Goal: Information Seeking & Learning: Learn about a topic

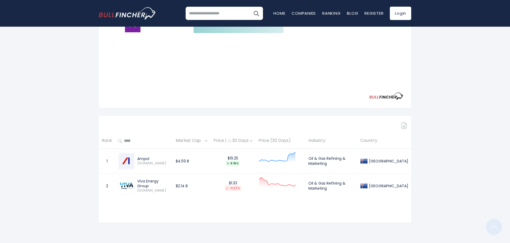
scroll to position [160, 0]
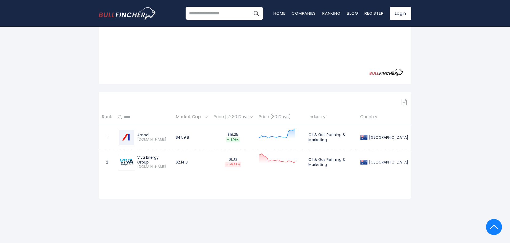
drag, startPoint x: 152, startPoint y: 133, endPoint x: 137, endPoint y: 133, distance: 15.5
click at [137, 133] on div "Ampol ALD.AX" at bounding box center [144, 137] width 52 height 17
copy div "Ampol"
click at [187, 163] on td "$2.14 B" at bounding box center [192, 162] width 38 height 25
click at [191, 157] on td "$2.14 B" at bounding box center [192, 162] width 38 height 25
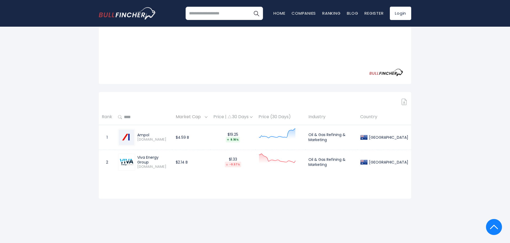
click at [184, 163] on td "$2.14 B" at bounding box center [192, 162] width 38 height 25
click at [192, 153] on td "$2.14 B" at bounding box center [192, 162] width 38 height 25
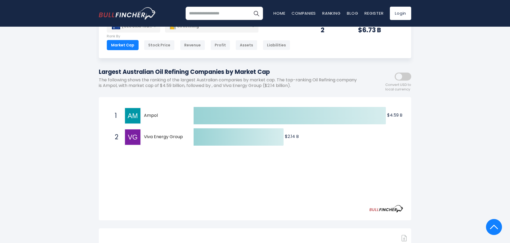
scroll to position [0, 0]
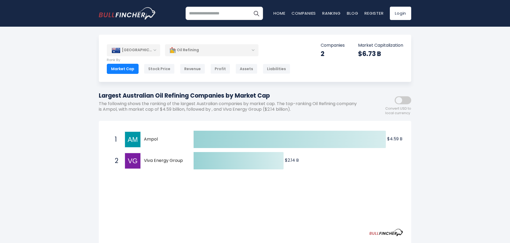
click at [202, 46] on div "Oil Refining" at bounding box center [211, 50] width 93 height 12
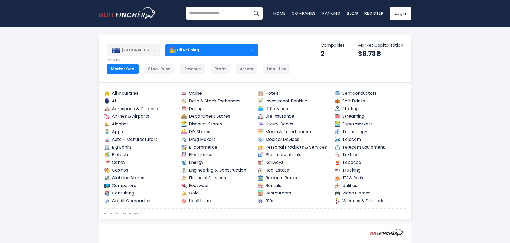
click at [141, 52] on div "[GEOGRAPHIC_DATA]" at bounding box center [133, 50] width 53 height 12
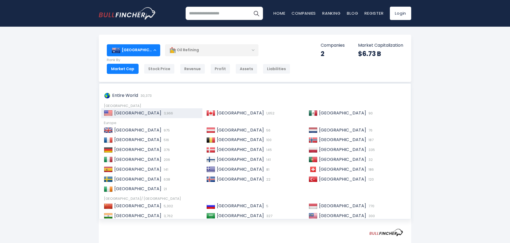
click at [174, 113] on div "United States 3,966" at bounding box center [156, 113] width 87 height 6
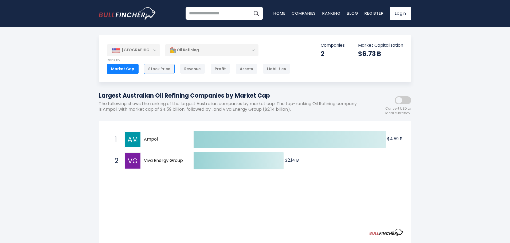
click at [153, 71] on div "Stock Price" at bounding box center [159, 69] width 31 height 10
click at [122, 70] on div "Market Cap" at bounding box center [123, 69] width 32 height 10
click at [211, 48] on div "Oil Refining" at bounding box center [211, 50] width 93 height 12
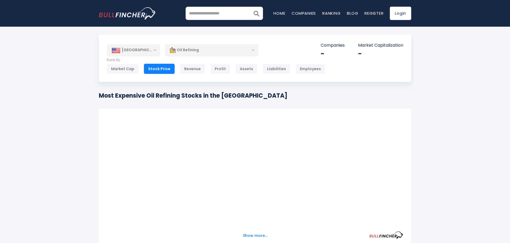
click at [213, 95] on h1 "Most Expensive Oil Refining Stocks in the United States" at bounding box center [193, 95] width 188 height 9
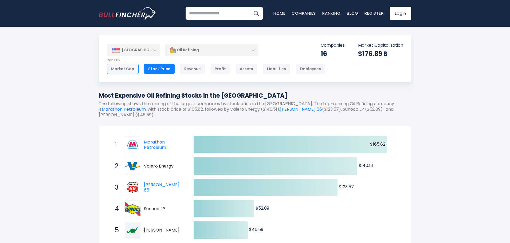
click at [129, 70] on div "Market Cap" at bounding box center [123, 69] width 32 height 10
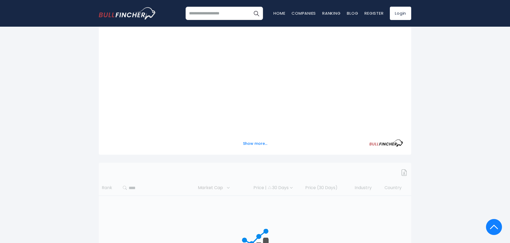
scroll to position [80, 0]
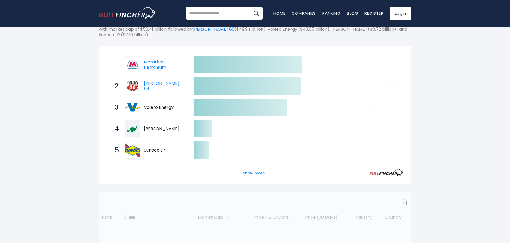
drag, startPoint x: 449, startPoint y: 142, endPoint x: 438, endPoint y: 142, distance: 11.2
click at [449, 142] on div "[GEOGRAPHIC_DATA] Entire World 30,373 [GEOGRAPHIC_DATA]" at bounding box center [255, 140] width 510 height 371
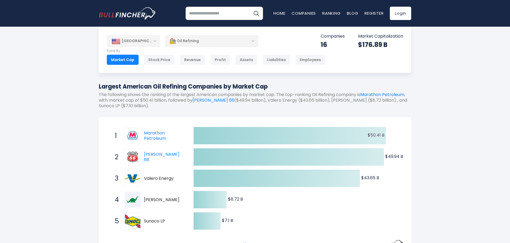
scroll to position [0, 0]
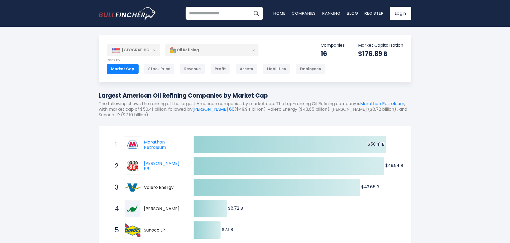
click at [441, 144] on div "[GEOGRAPHIC_DATA] Entire World 30,373 [GEOGRAPHIC_DATA]" at bounding box center [255, 220] width 510 height 371
click at [440, 131] on div "[GEOGRAPHIC_DATA] Entire World 30,373 [GEOGRAPHIC_DATA]" at bounding box center [255, 220] width 510 height 371
click at [429, 146] on div "[GEOGRAPHIC_DATA] Entire World 30,373 [GEOGRAPHIC_DATA]" at bounding box center [255, 220] width 510 height 371
click at [435, 126] on div "[GEOGRAPHIC_DATA] Entire World 30,373 [GEOGRAPHIC_DATA]" at bounding box center [255, 220] width 510 height 371
click at [431, 141] on div "[GEOGRAPHIC_DATA] Entire World 30,373 [GEOGRAPHIC_DATA]" at bounding box center [255, 220] width 510 height 371
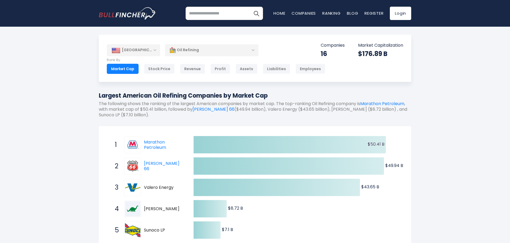
click at [432, 125] on div "[GEOGRAPHIC_DATA] Entire World 30,373 [GEOGRAPHIC_DATA]" at bounding box center [255, 220] width 510 height 371
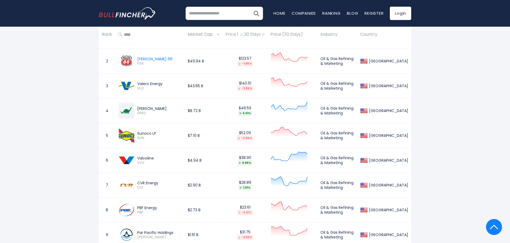
scroll to position [293, 0]
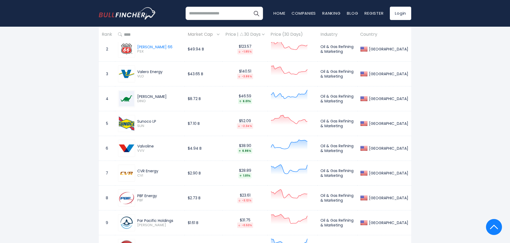
click at [451, 117] on div "[GEOGRAPHIC_DATA] Entire World 30,373 [GEOGRAPHIC_DATA]" at bounding box center [255, 89] width 510 height 696
click at [459, 113] on div "[GEOGRAPHIC_DATA] Entire World 30,373 [GEOGRAPHIC_DATA]" at bounding box center [255, 89] width 510 height 696
click at [458, 88] on div "[GEOGRAPHIC_DATA] Entire World 30,373 [GEOGRAPHIC_DATA]" at bounding box center [255, 89] width 510 height 696
click at [455, 90] on div "[GEOGRAPHIC_DATA] Entire World 30,373 [GEOGRAPHIC_DATA]" at bounding box center [255, 89] width 510 height 696
click at [453, 81] on div "[GEOGRAPHIC_DATA] Entire World 30,373 [GEOGRAPHIC_DATA]" at bounding box center [255, 89] width 510 height 696
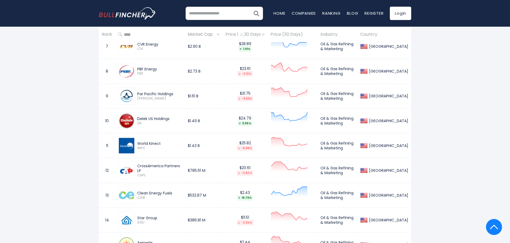
scroll to position [427, 0]
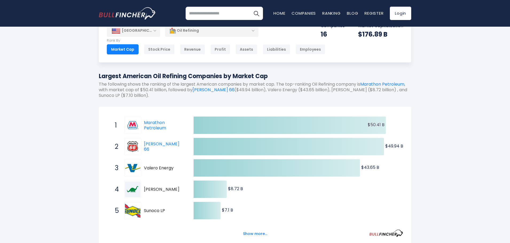
scroll to position [0, 0]
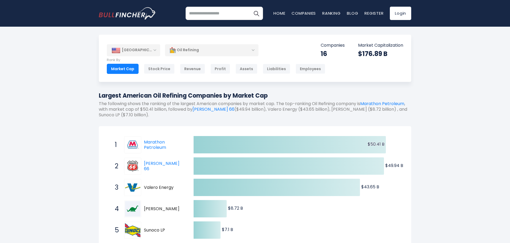
click at [150, 50] on div "[GEOGRAPHIC_DATA]" at bounding box center [133, 50] width 53 height 12
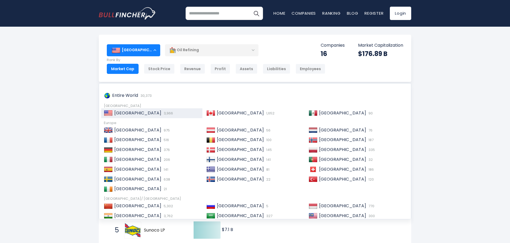
click at [158, 130] on div "[GEOGRAPHIC_DATA] 975" at bounding box center [156, 131] width 87 height 6
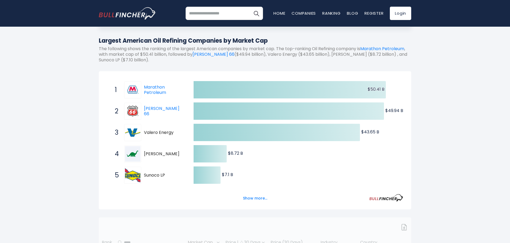
scroll to position [53, 0]
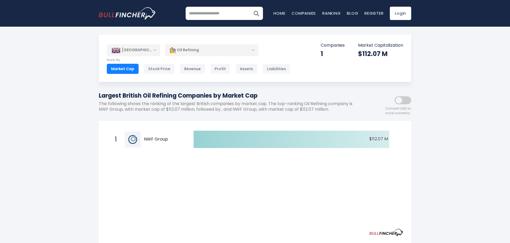
click at [132, 69] on div "Market Cap" at bounding box center [123, 69] width 32 height 10
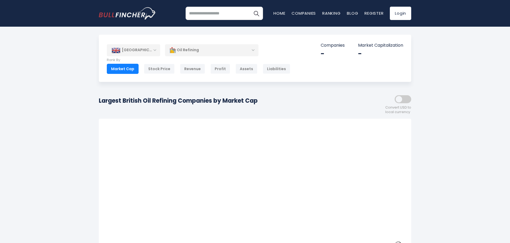
click at [154, 50] on div "[GEOGRAPHIC_DATA]" at bounding box center [133, 50] width 53 height 12
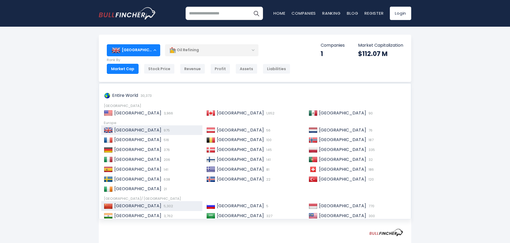
click at [170, 204] on div "China 5,302" at bounding box center [156, 206] width 87 height 6
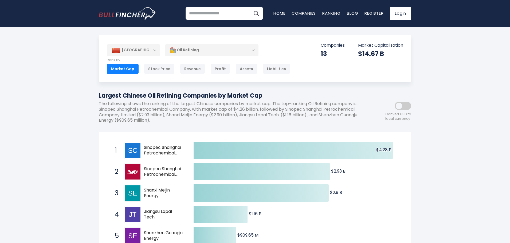
click at [142, 50] on div "[GEOGRAPHIC_DATA]" at bounding box center [133, 50] width 53 height 12
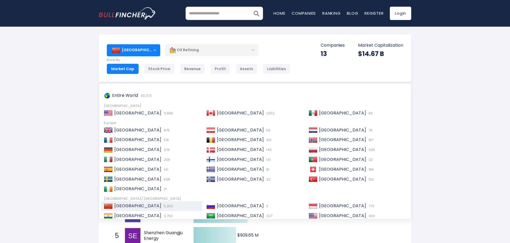
click at [148, 50] on div "[GEOGRAPHIC_DATA]" at bounding box center [133, 50] width 53 height 12
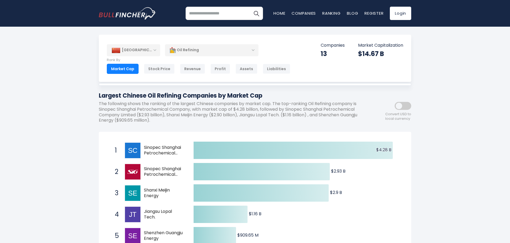
click at [150, 48] on div "[GEOGRAPHIC_DATA]" at bounding box center [133, 50] width 53 height 12
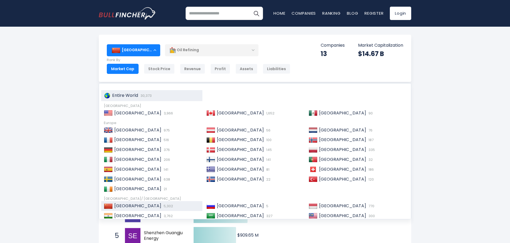
click at [129, 93] on span "Entire World" at bounding box center [125, 95] width 26 height 6
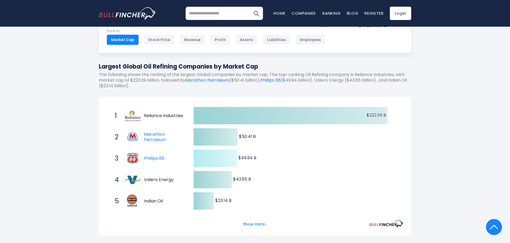
scroll to position [27, 0]
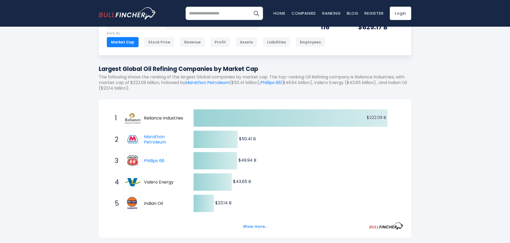
drag, startPoint x: 184, startPoint y: 116, endPoint x: 148, endPoint y: 118, distance: 36.6
click at [146, 118] on span "1 Reliance Industries RELIANCE.NS" at bounding box center [149, 118] width 80 height 20
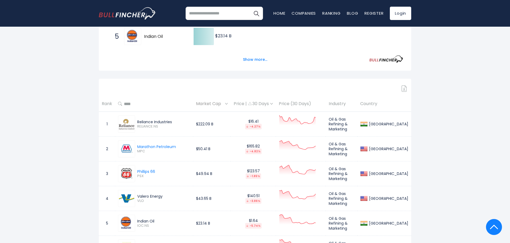
scroll to position [213, 0]
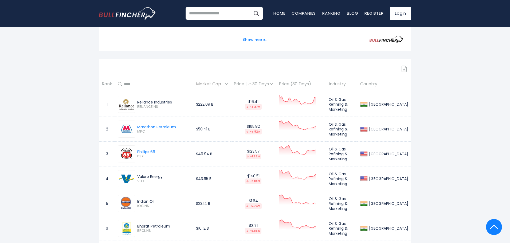
drag, startPoint x: 137, startPoint y: 102, endPoint x: 177, endPoint y: 100, distance: 39.8
click at [177, 100] on div "Reliance Industries" at bounding box center [163, 102] width 53 height 5
copy div "Reliance Industries"
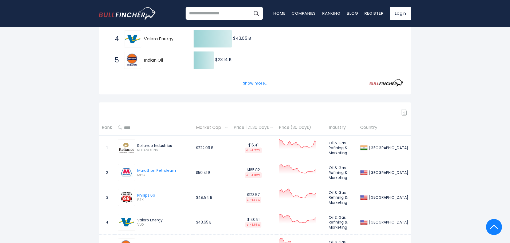
scroll to position [0, 0]
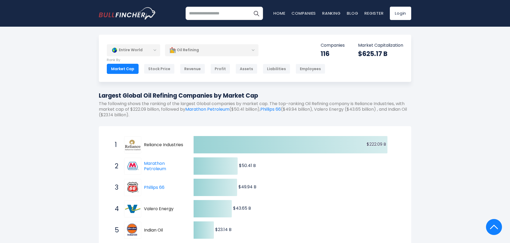
drag, startPoint x: 426, startPoint y: 127, endPoint x: 415, endPoint y: 34, distance: 92.9
